Goal: Task Accomplishment & Management: Manage account settings

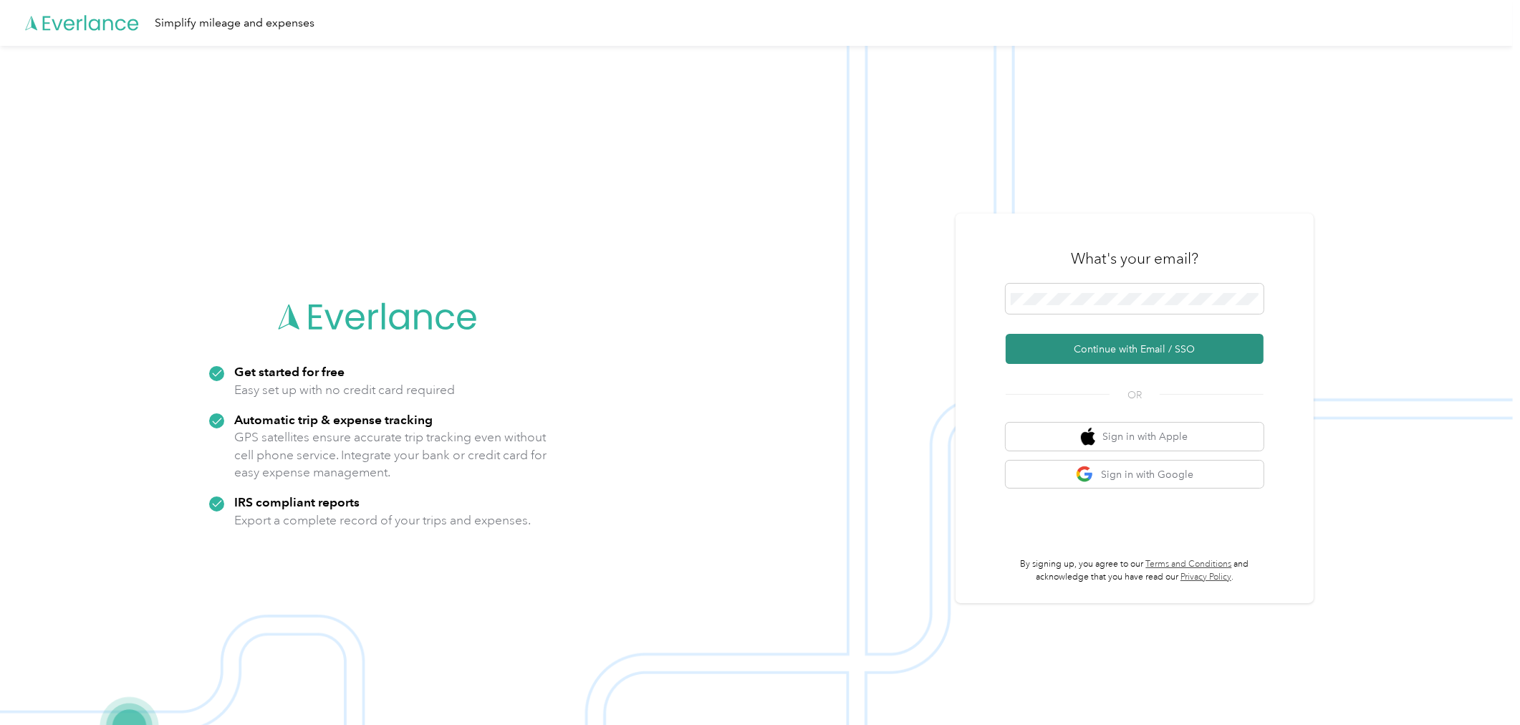
click at [1103, 360] on button "Continue with Email / SSO" at bounding box center [1135, 349] width 258 height 30
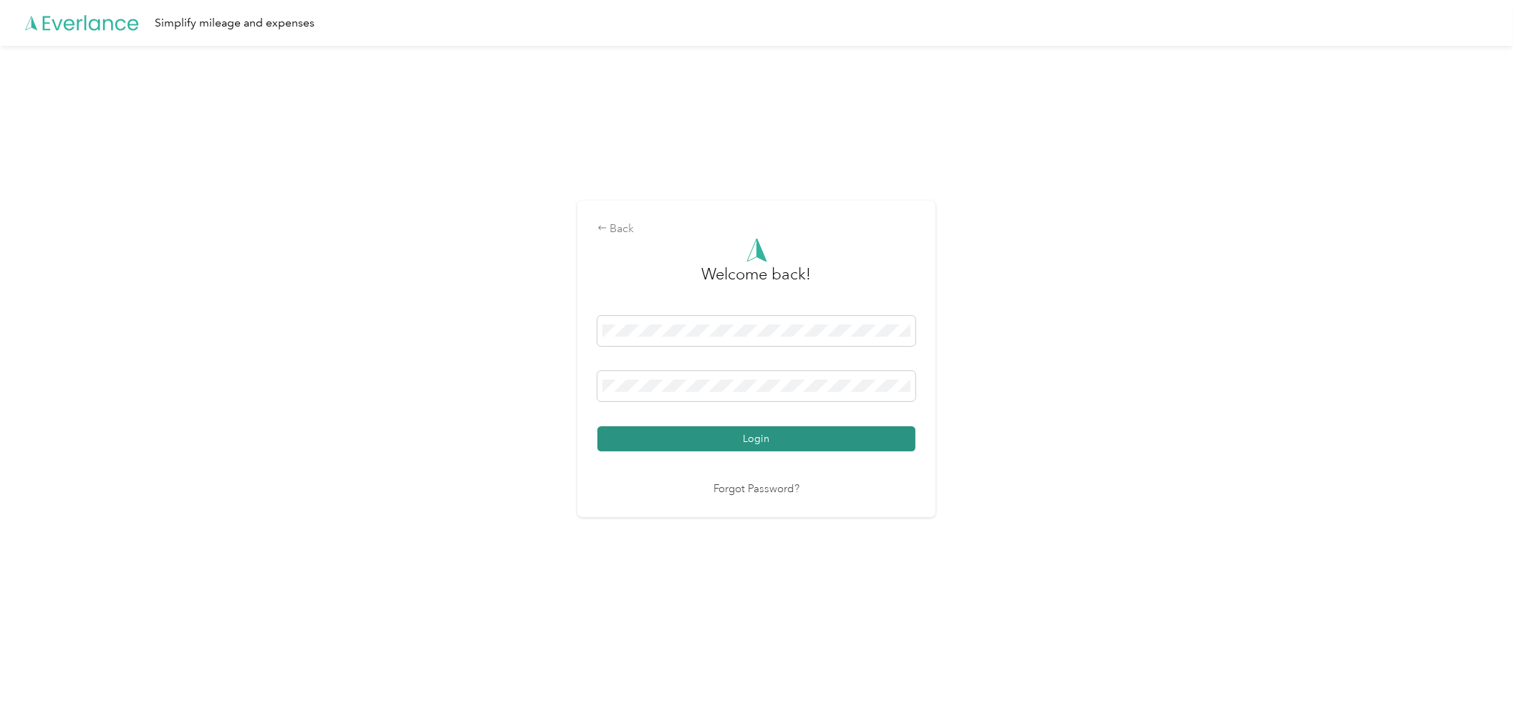
click at [747, 438] on button "Login" at bounding box center [756, 438] width 318 height 25
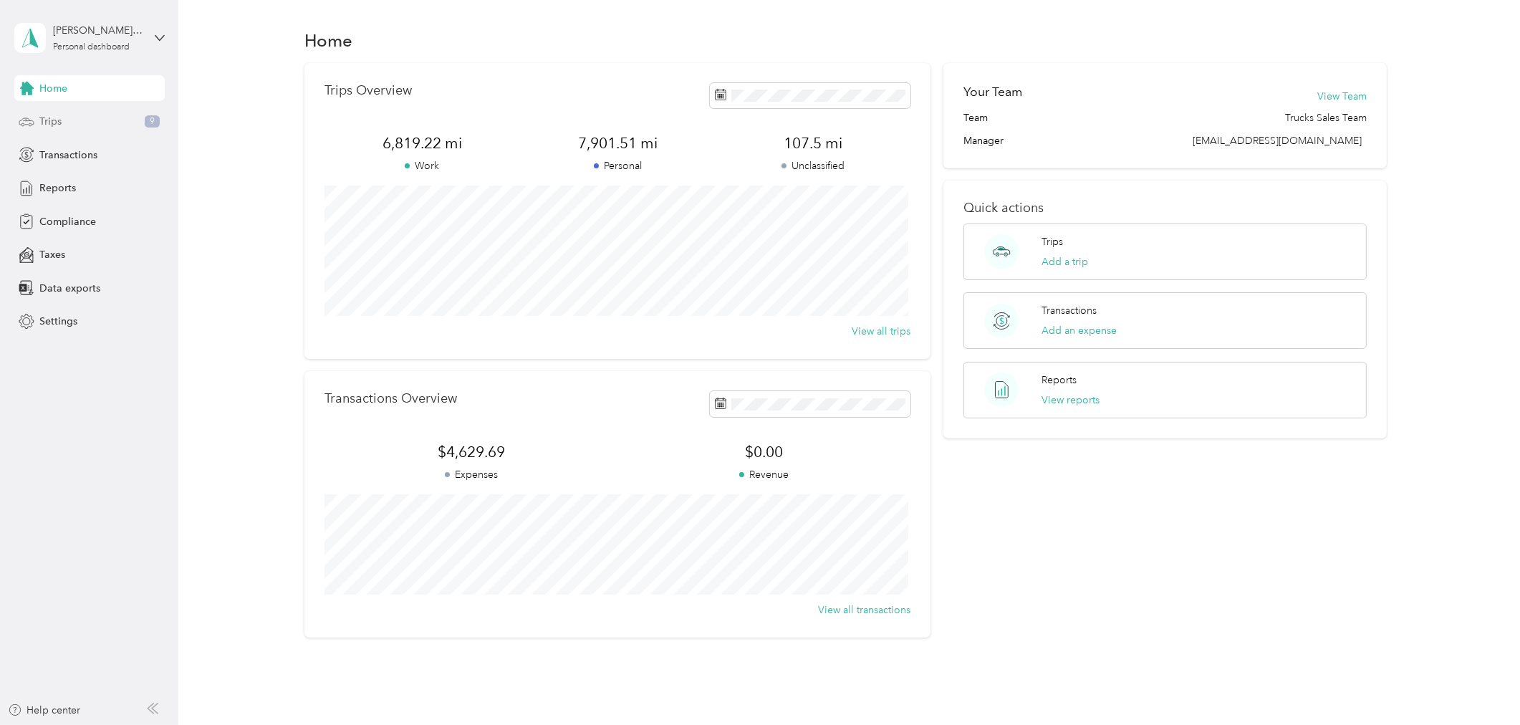
click at [97, 120] on div "Trips 9" at bounding box center [89, 122] width 150 height 26
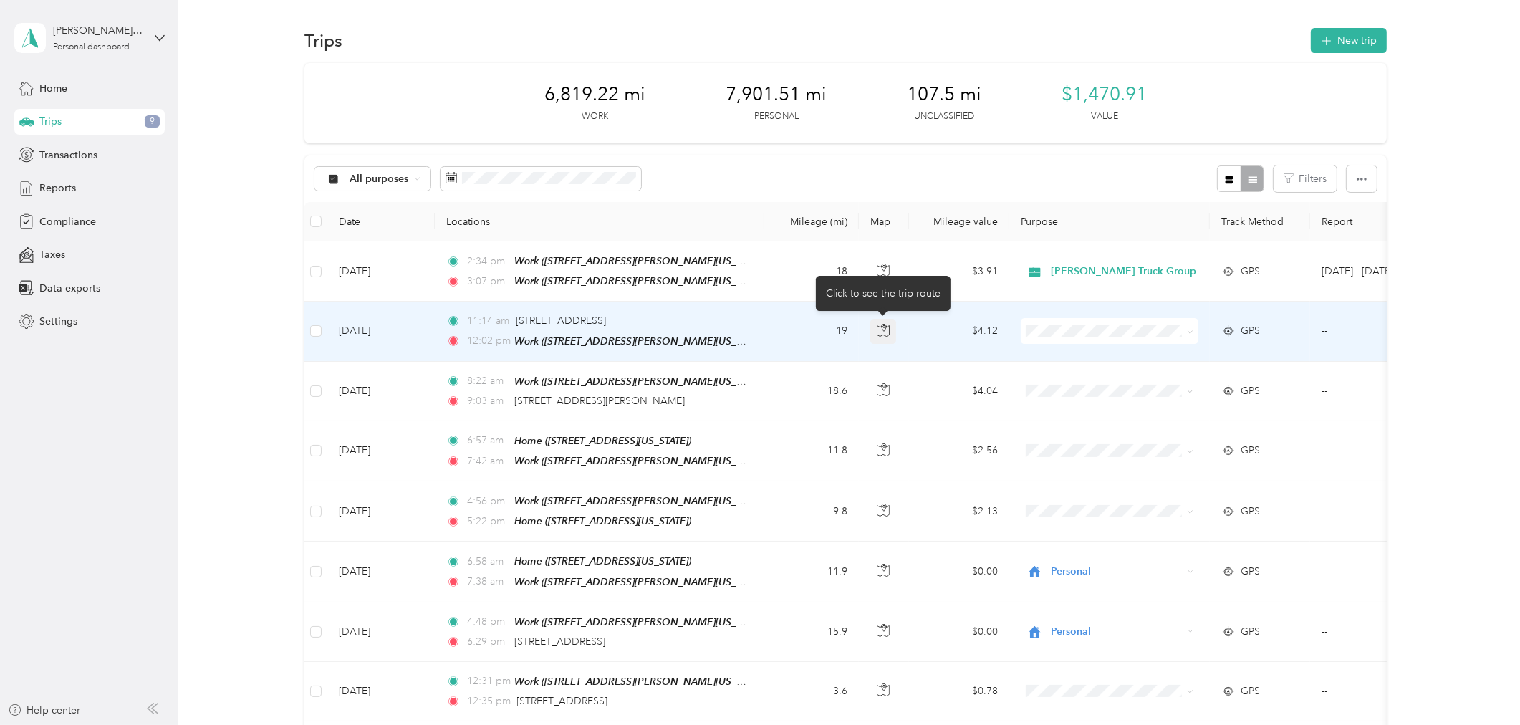
click at [891, 328] on button "button" at bounding box center [883, 332] width 26 height 26
click at [1188, 333] on icon at bounding box center [1190, 332] width 6 height 6
click at [1128, 377] on span "Personal" at bounding box center [1128, 381] width 145 height 15
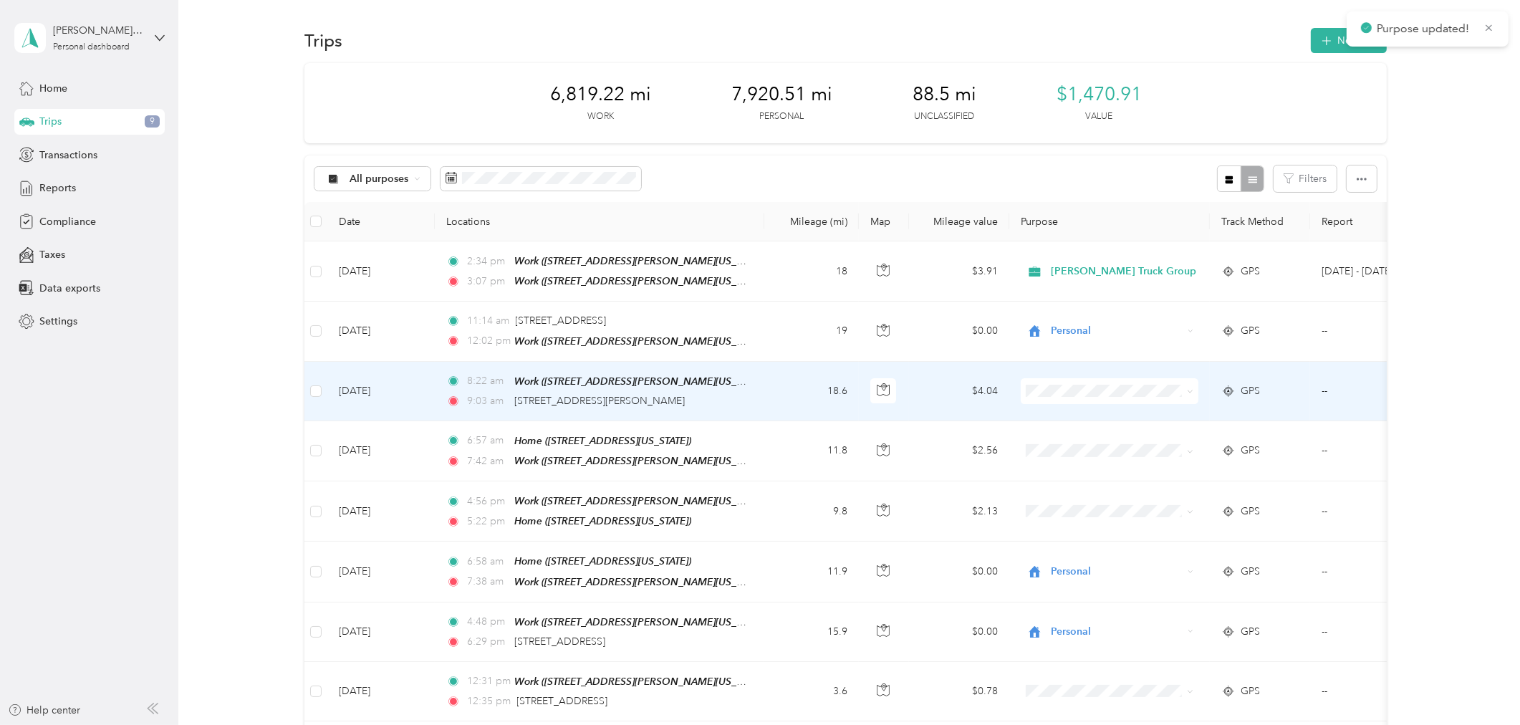
click at [1193, 385] on span at bounding box center [1187, 391] width 11 height 16
click at [1187, 390] on icon at bounding box center [1190, 391] width 6 height 6
click at [1128, 431] on li "Personal" at bounding box center [1116, 440] width 191 height 25
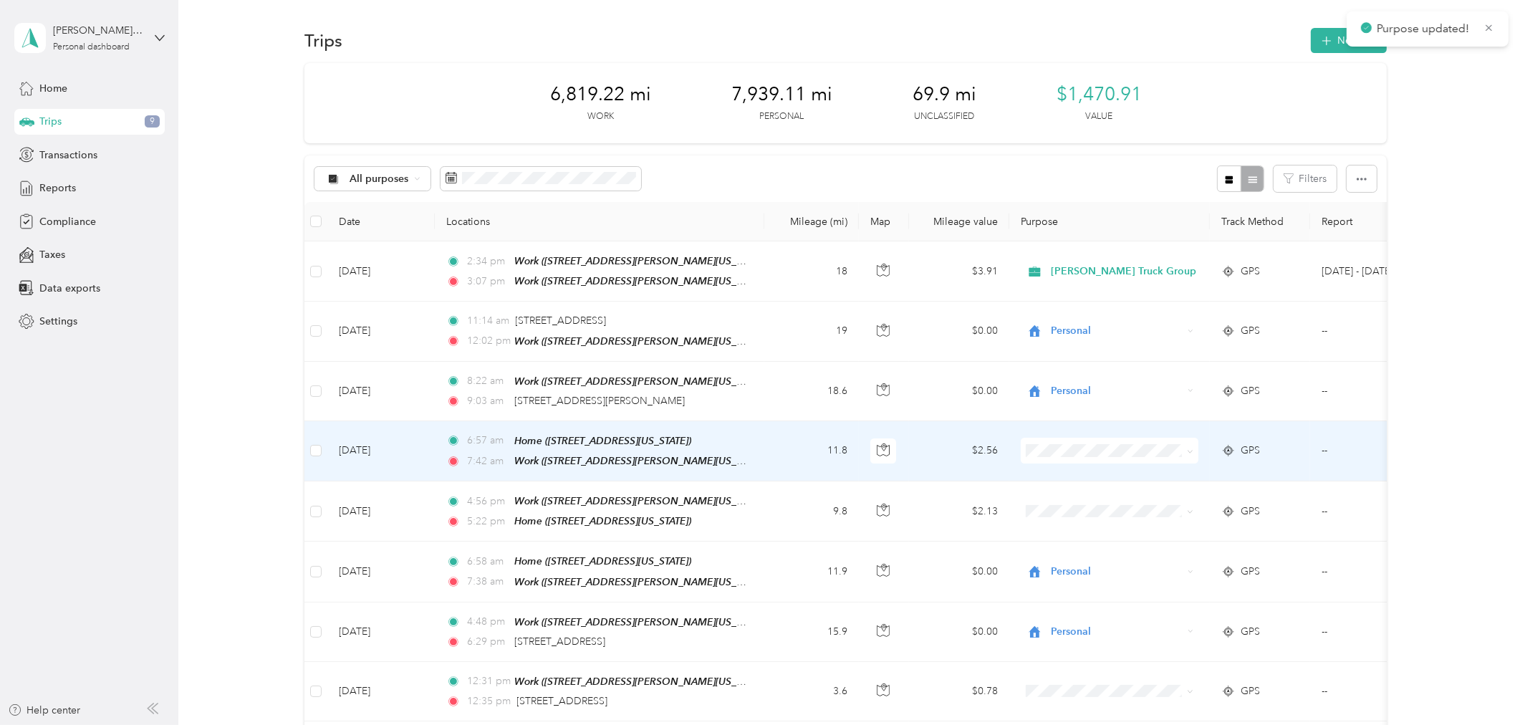
click at [1192, 453] on span at bounding box center [1187, 451] width 11 height 16
click at [1194, 448] on span at bounding box center [1110, 451] width 178 height 26
click at [1082, 496] on span "Personal" at bounding box center [1128, 499] width 145 height 15
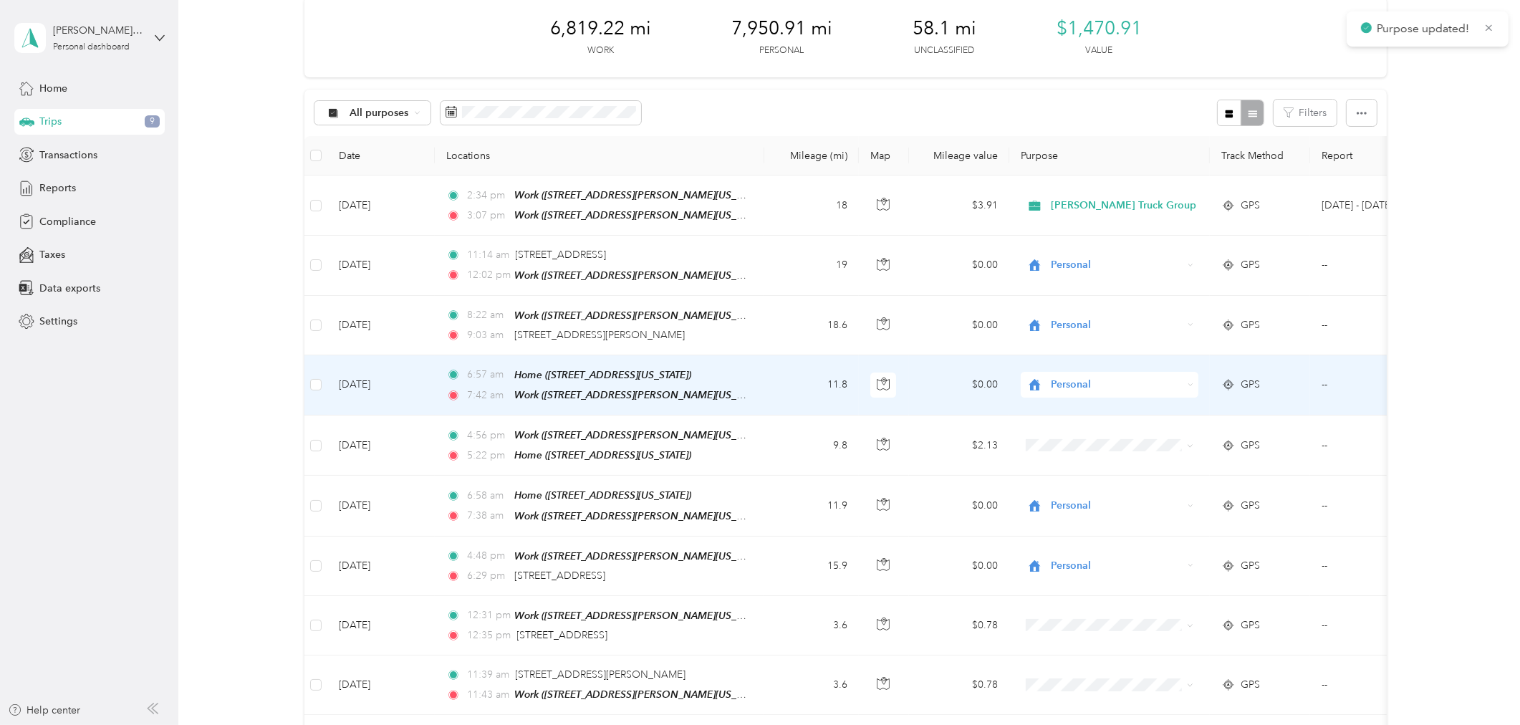
scroll to position [80, 0]
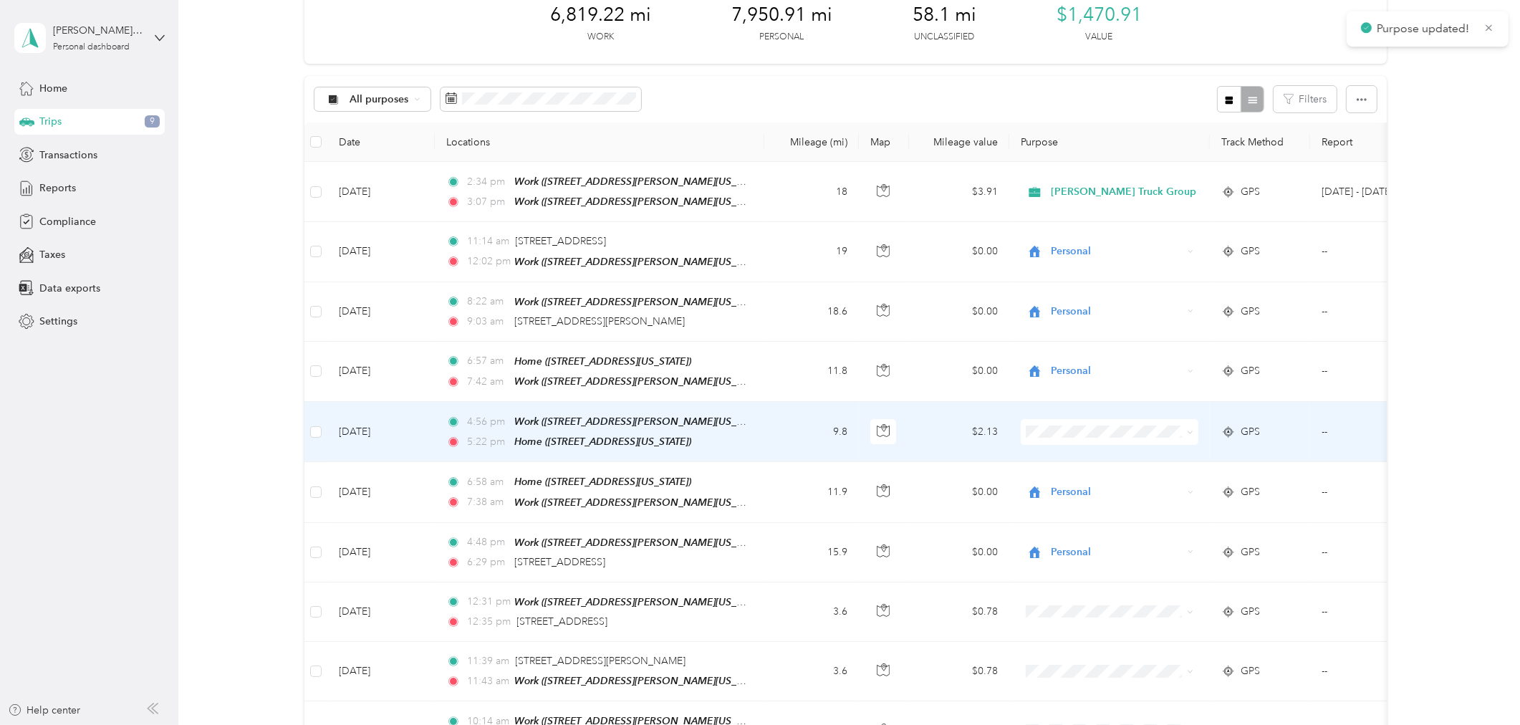
click at [1111, 438] on span at bounding box center [1110, 432] width 178 height 26
click at [1083, 478] on span "Personal" at bounding box center [1128, 473] width 145 height 15
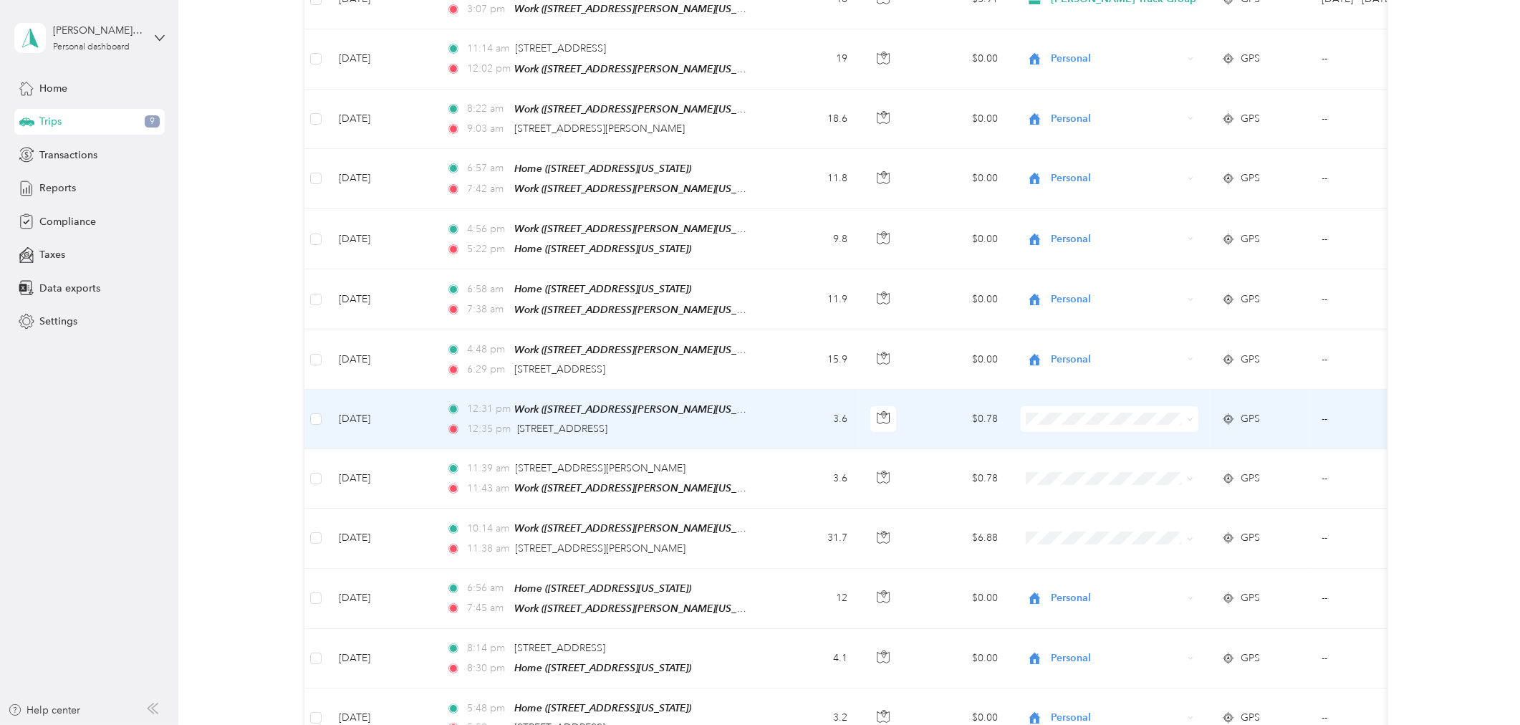
scroll to position [318, 0]
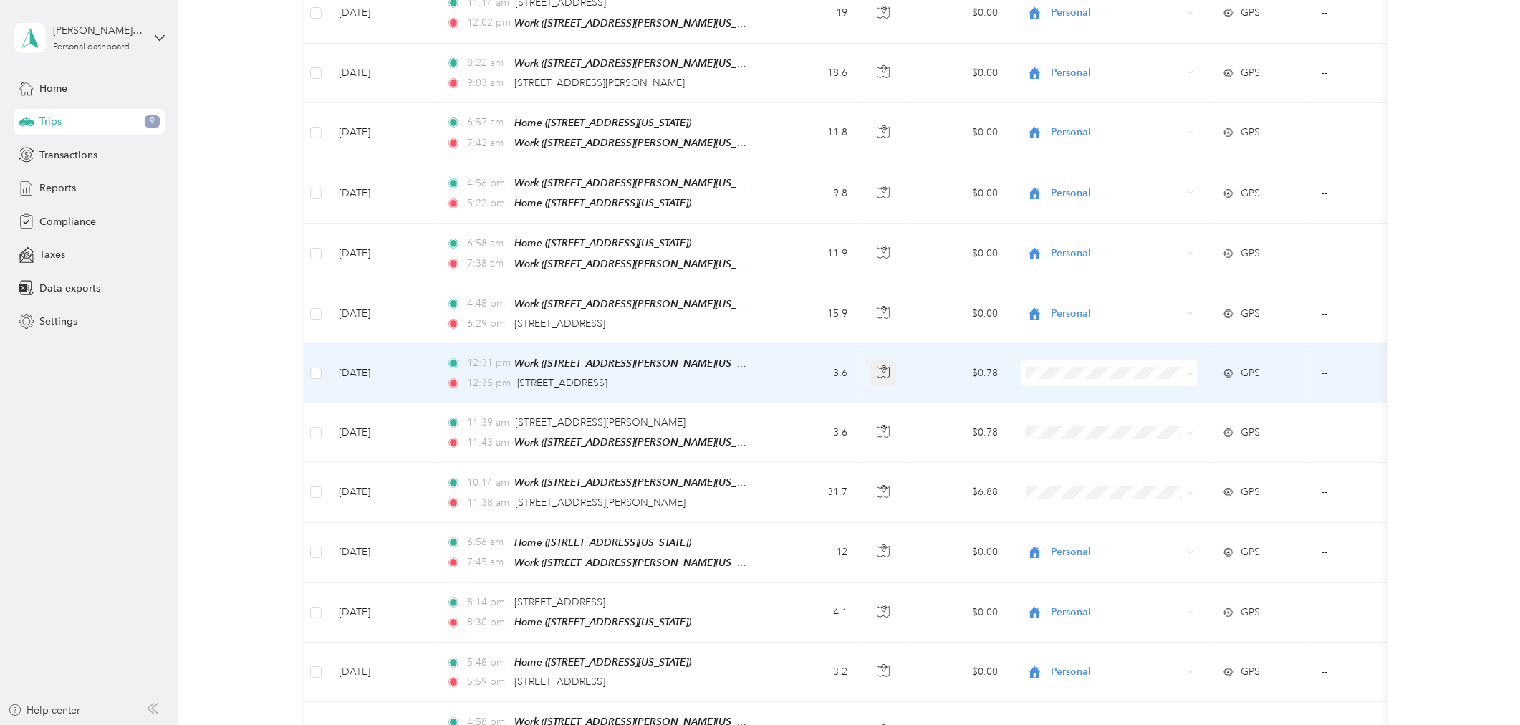
click at [884, 365] on icon "button" at bounding box center [883, 371] width 13 height 13
click at [1082, 405] on li "Personal" at bounding box center [1116, 413] width 191 height 25
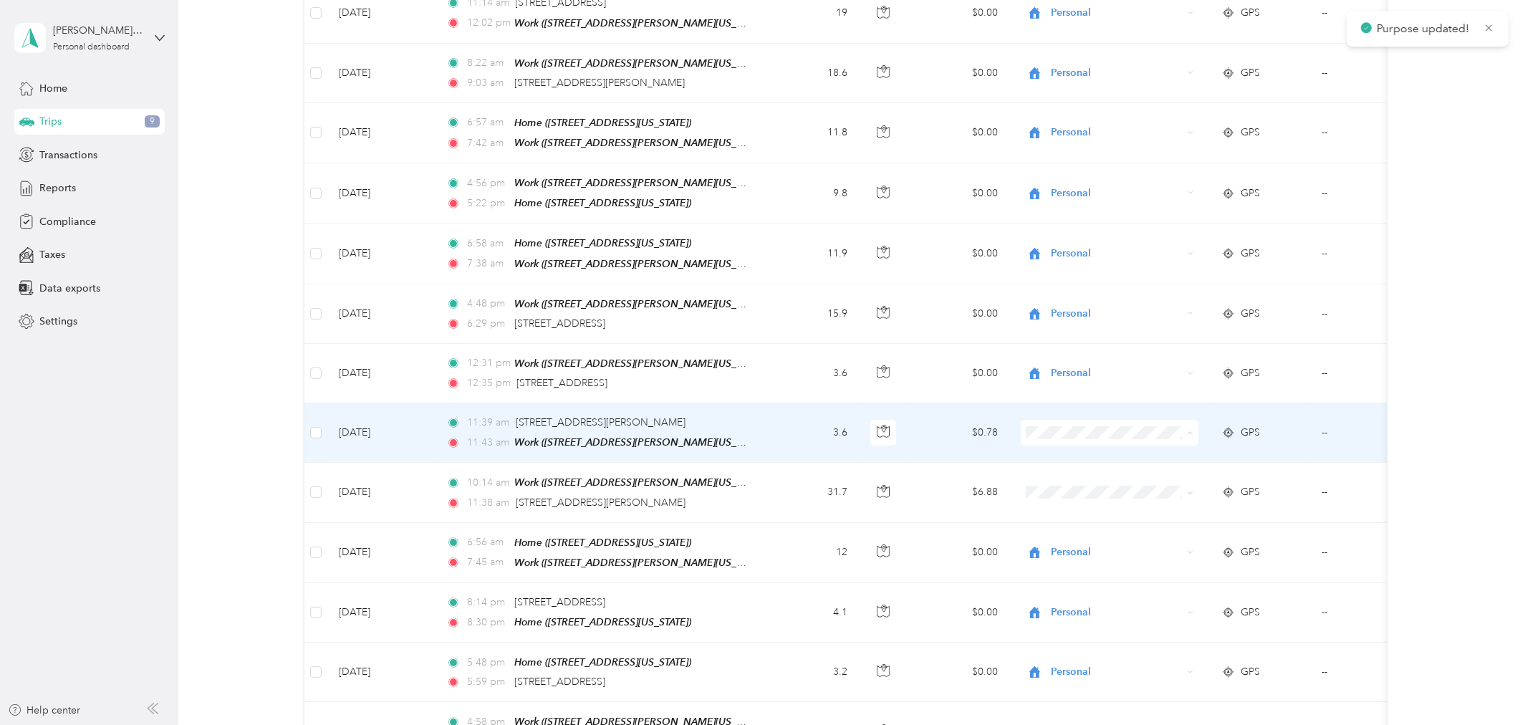
click at [1080, 471] on span "Personal" at bounding box center [1128, 476] width 145 height 15
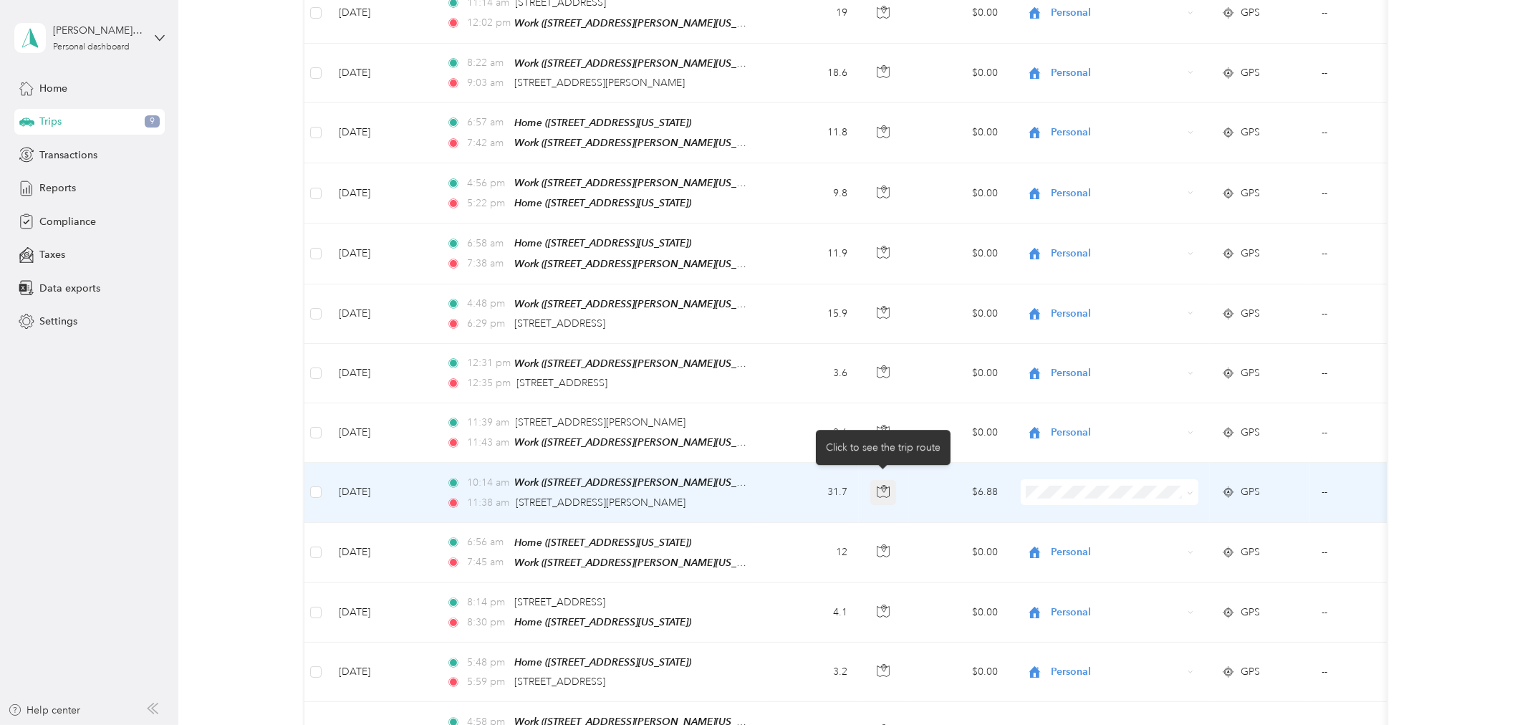
click at [882, 485] on icon "button" at bounding box center [883, 491] width 13 height 13
click at [1113, 514] on span "[PERSON_NAME] Truck Group" at bounding box center [1128, 509] width 145 height 15
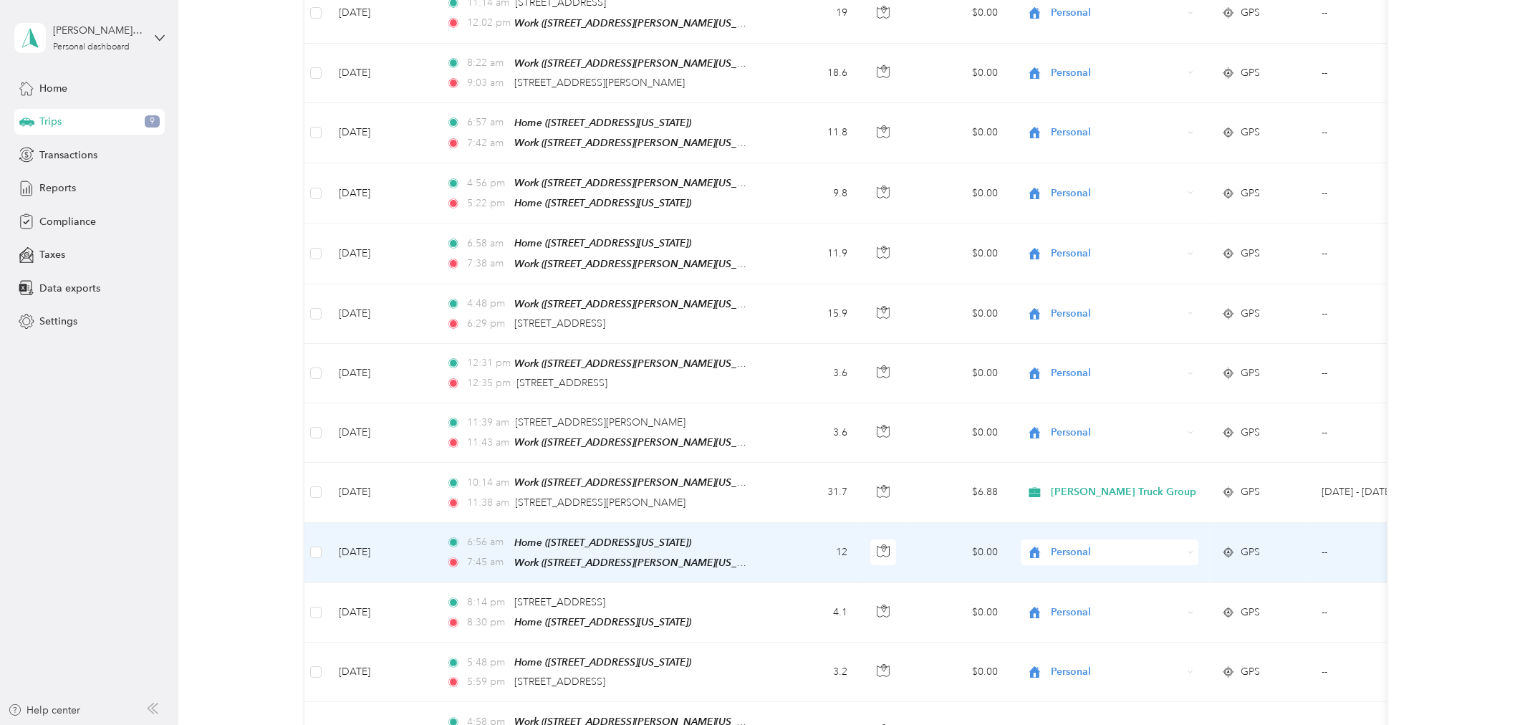
click at [1128, 547] on span "Personal" at bounding box center [1117, 552] width 131 height 16
click at [1090, 595] on li "Personal" at bounding box center [1116, 586] width 191 height 25
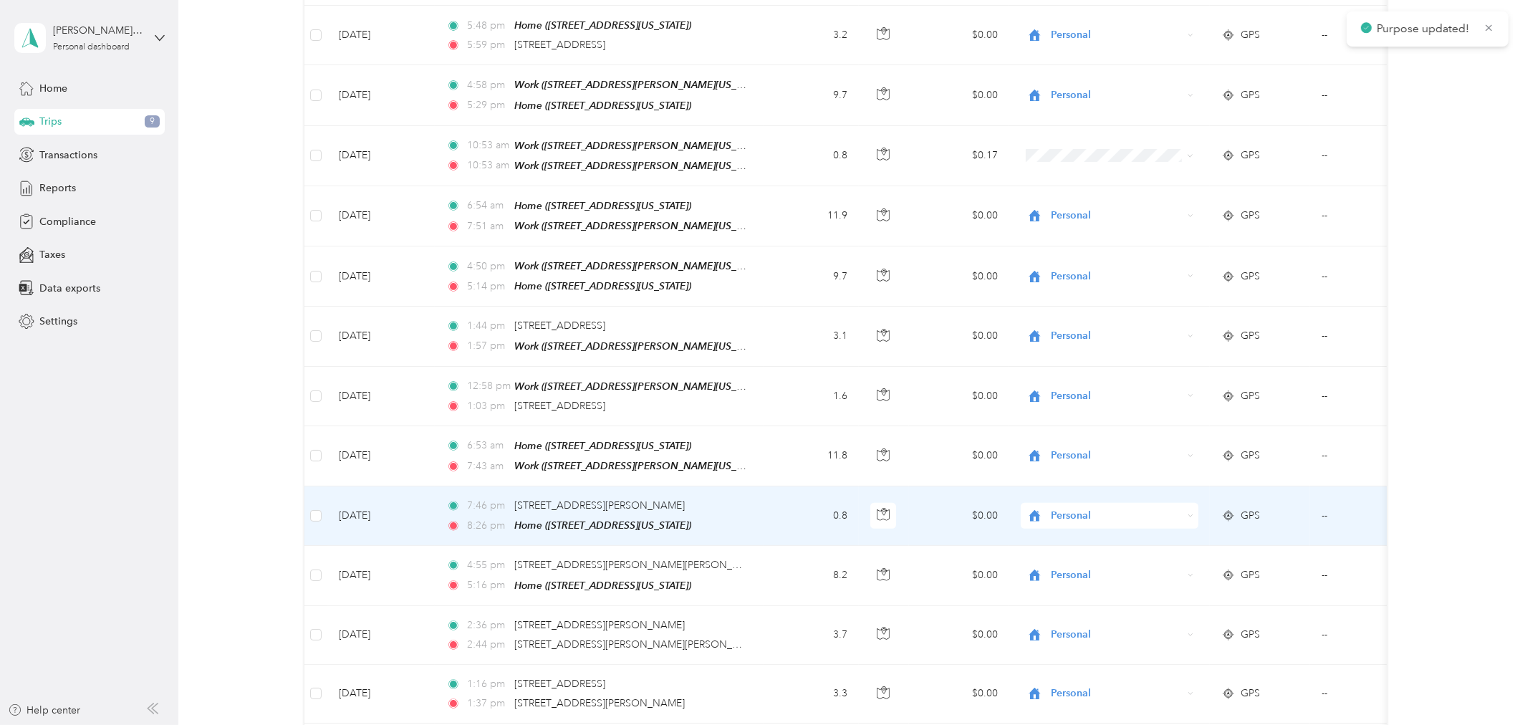
scroll to position [875, 0]
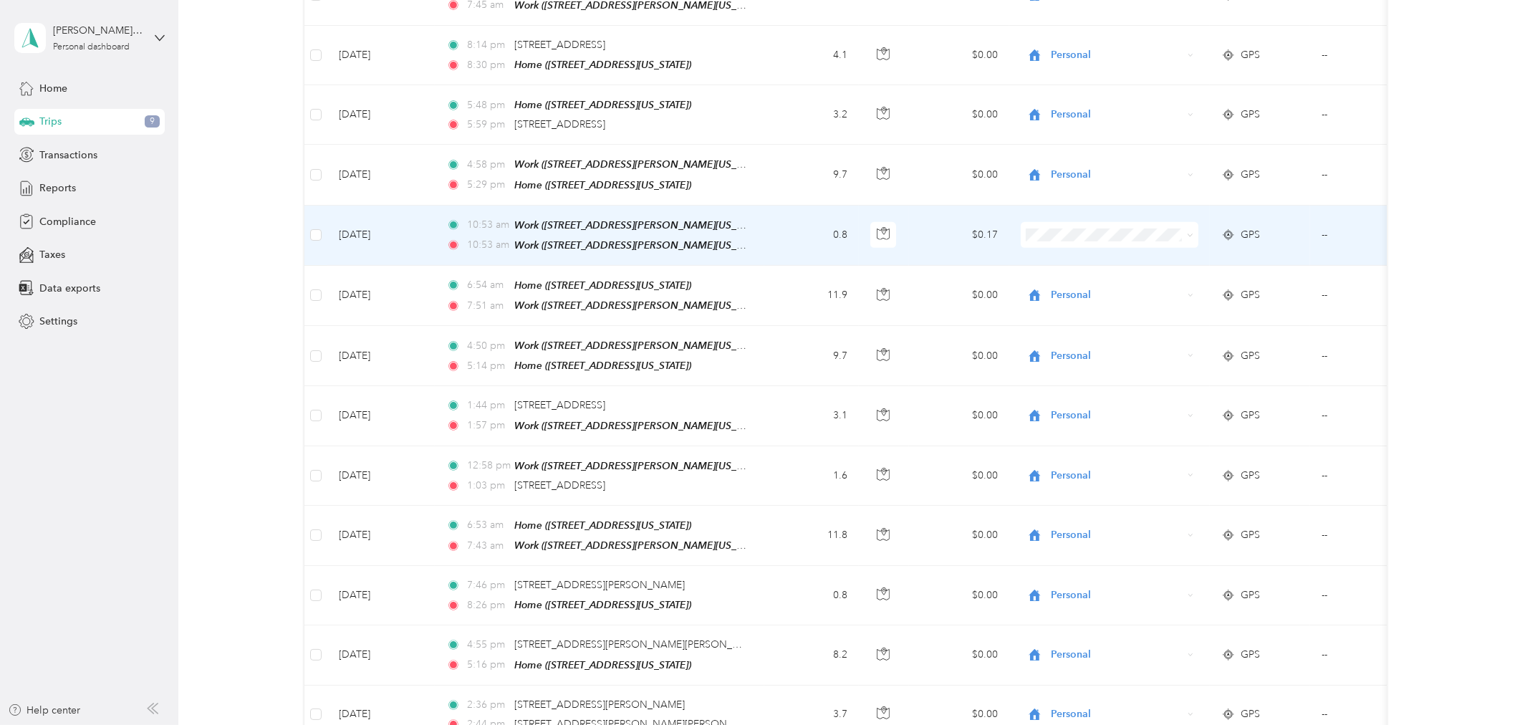
click at [1086, 242] on span "[PERSON_NAME] Truck Group" at bounding box center [1128, 247] width 145 height 15
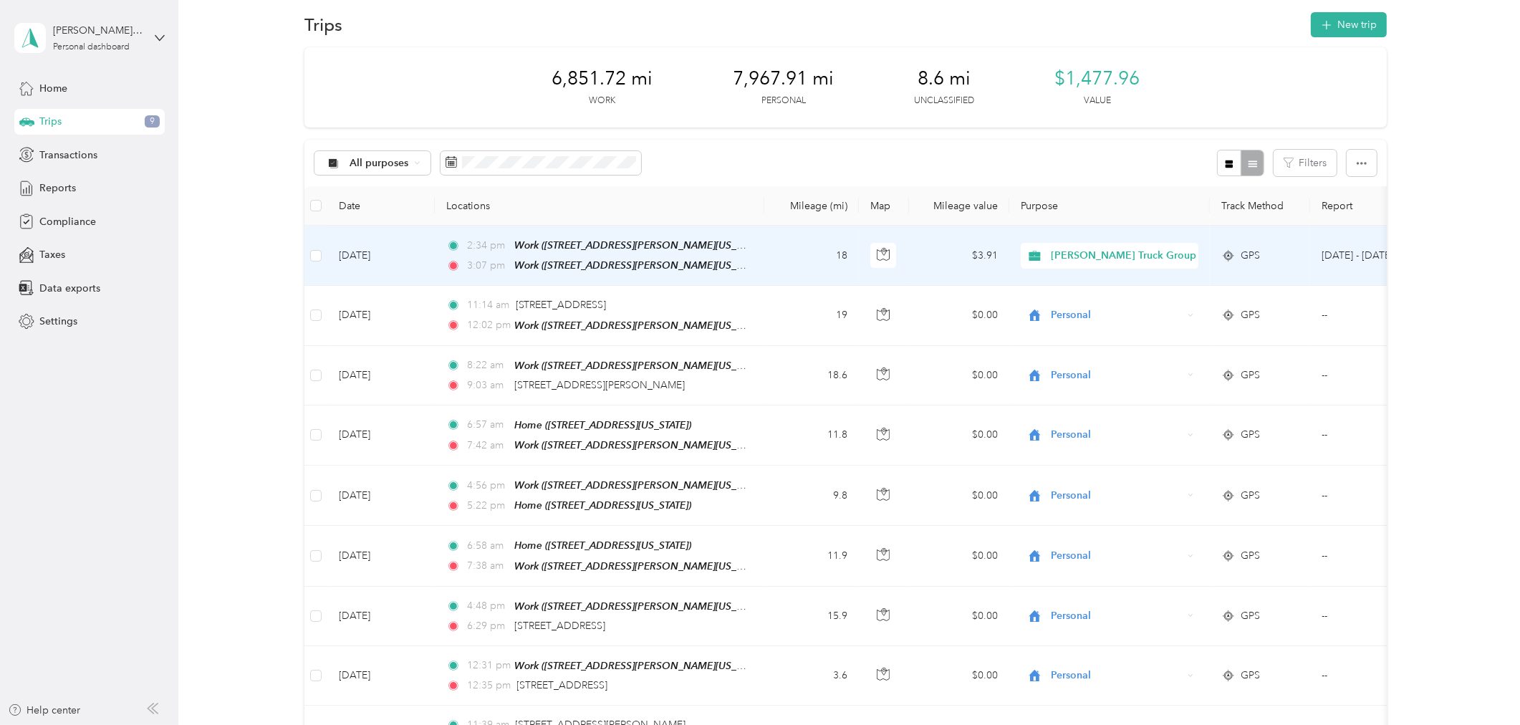
scroll to position [0, 0]
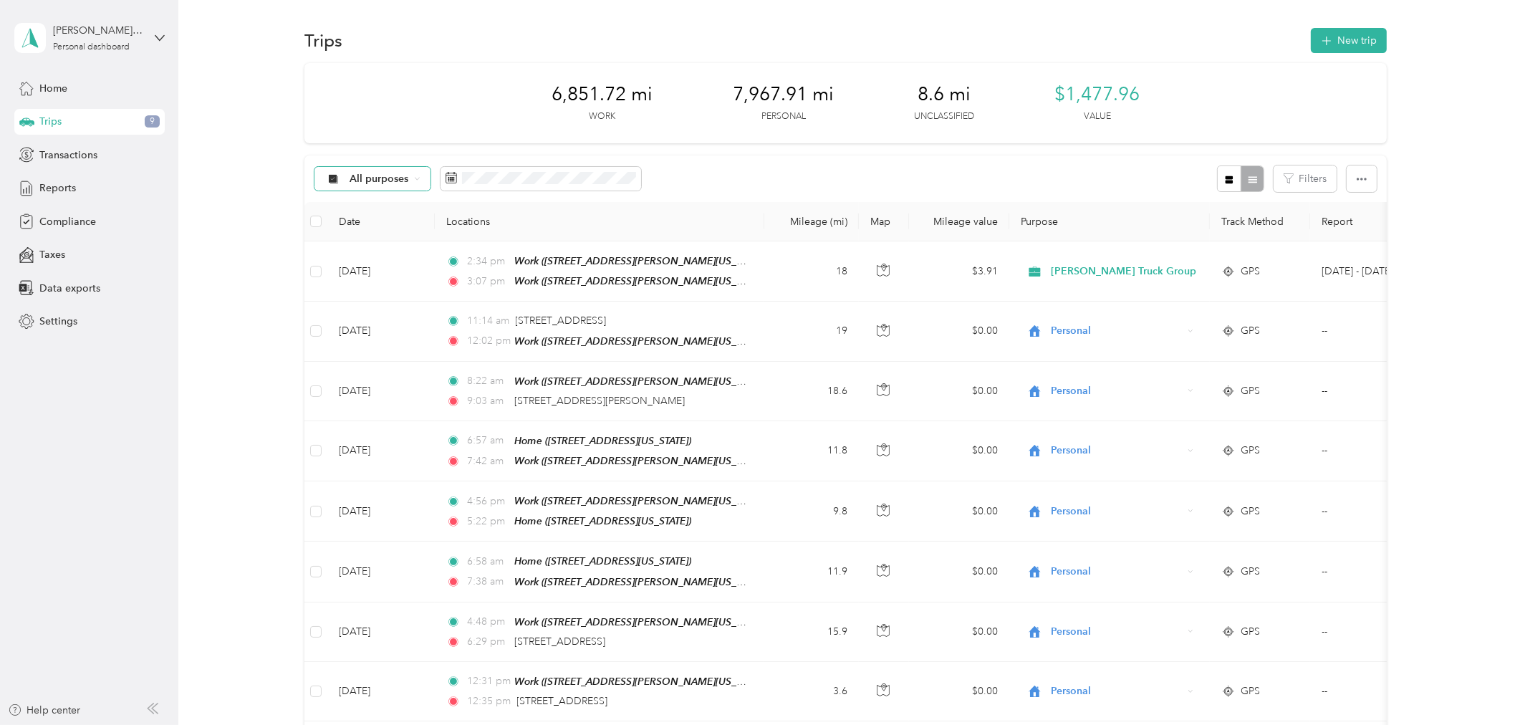
click at [421, 176] on div "All purposes" at bounding box center [373, 179] width 116 height 24
click at [403, 230] on li "Unclassified" at bounding box center [410, 229] width 191 height 25
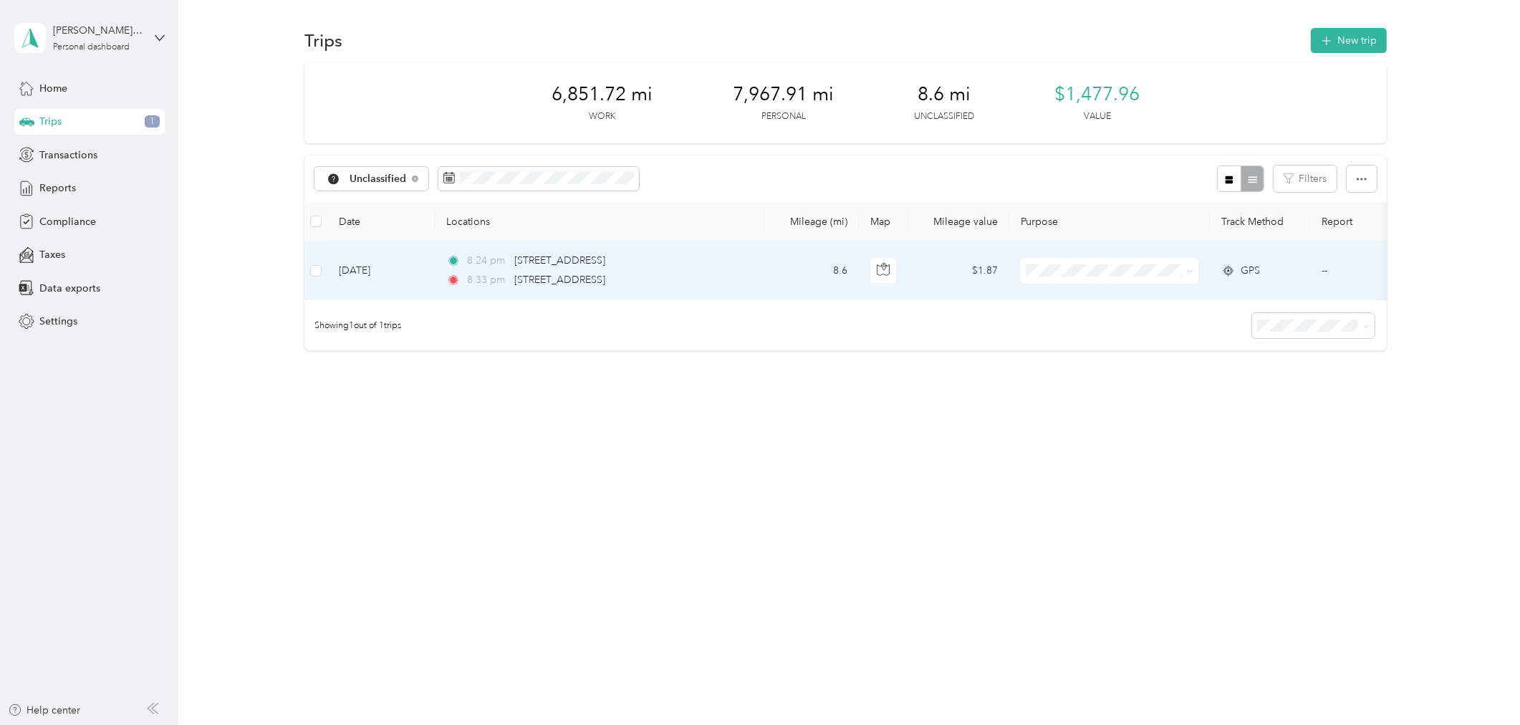
click at [1186, 271] on span at bounding box center [1187, 271] width 11 height 16
click at [1191, 271] on icon at bounding box center [1190, 271] width 6 height 6
click at [1100, 317] on span "Personal" at bounding box center [1129, 322] width 145 height 15
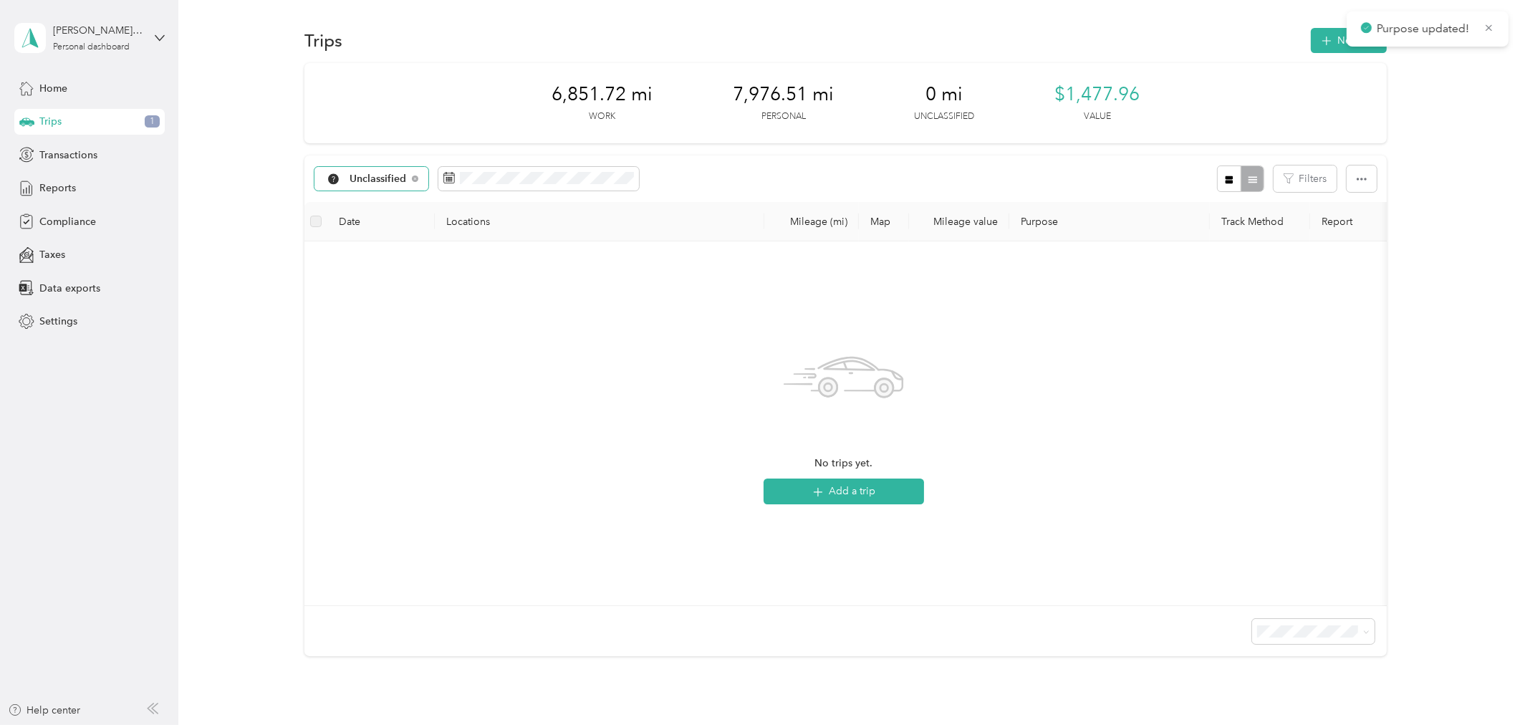
click at [385, 171] on div "Unclassified" at bounding box center [372, 179] width 114 height 24
click at [403, 252] on span "[PERSON_NAME] Truck Group" at bounding box center [422, 254] width 145 height 15
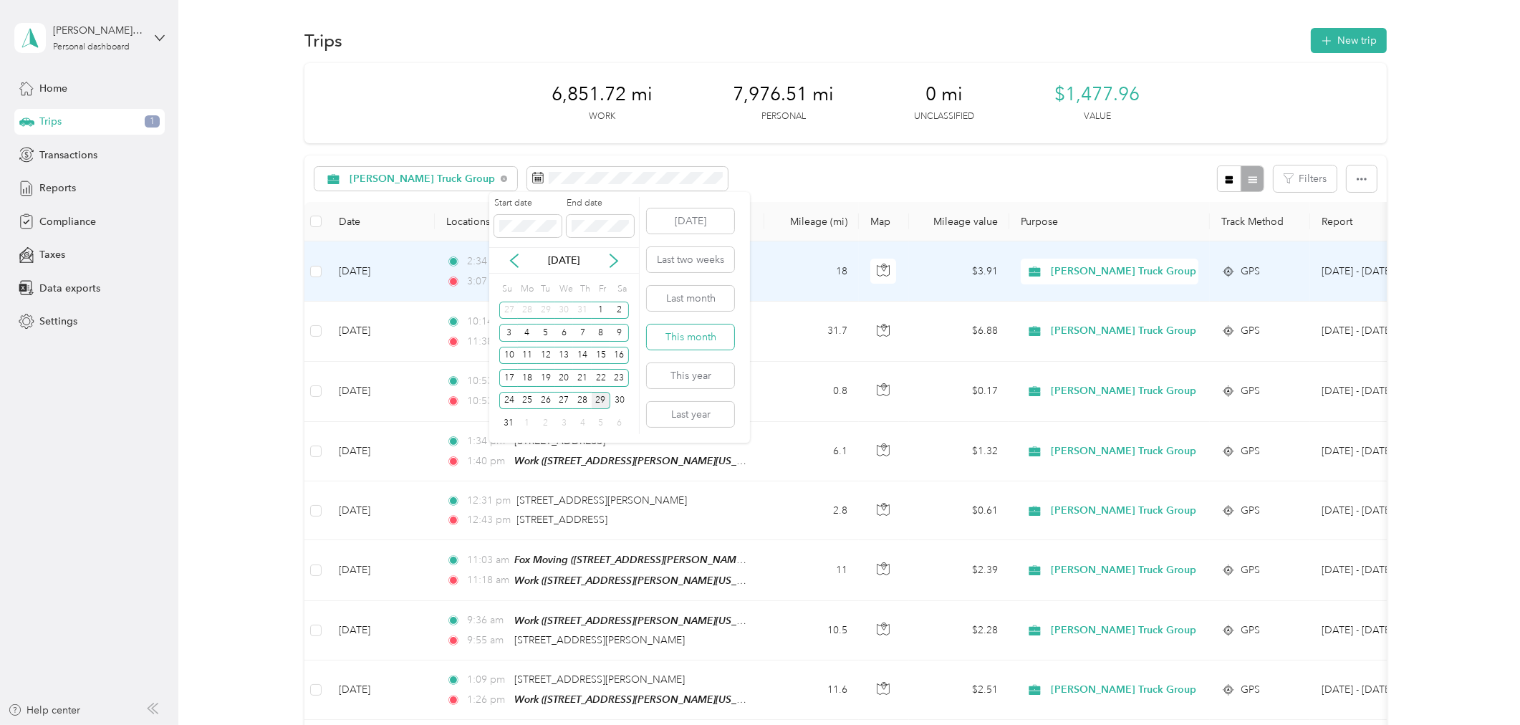
click at [704, 337] on button "This month" at bounding box center [690, 337] width 87 height 25
